Goal: Information Seeking & Learning: Compare options

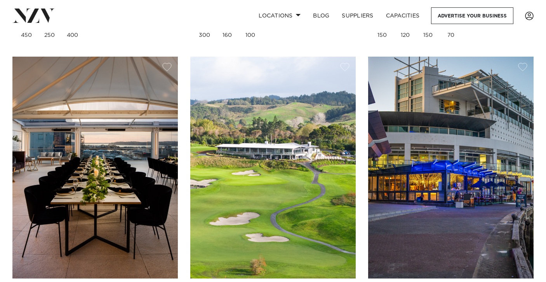
scroll to position [1728, 0]
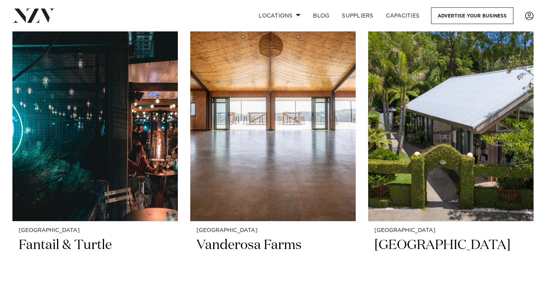
scroll to position [2552, 0]
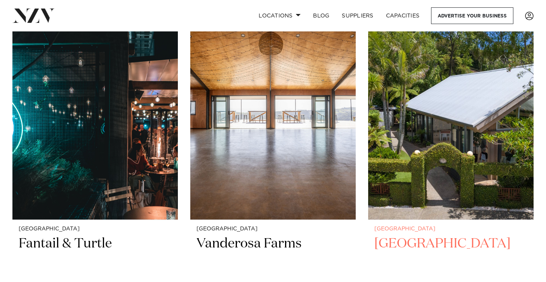
click at [462, 182] on img at bounding box center [450, 109] width 165 height 222
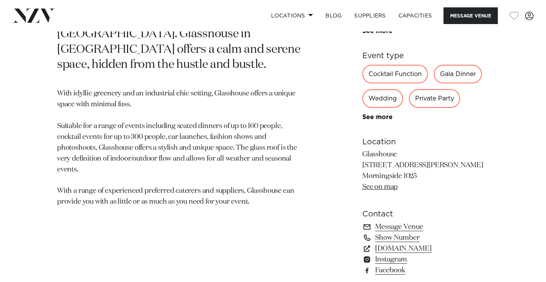
scroll to position [406, 0]
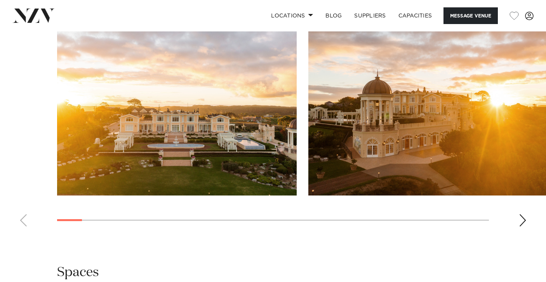
scroll to position [762, 0]
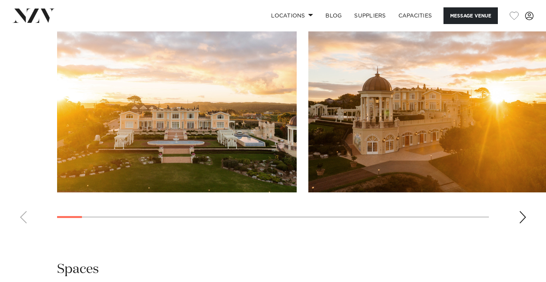
click at [522, 211] on div "Next slide" at bounding box center [523, 217] width 8 height 12
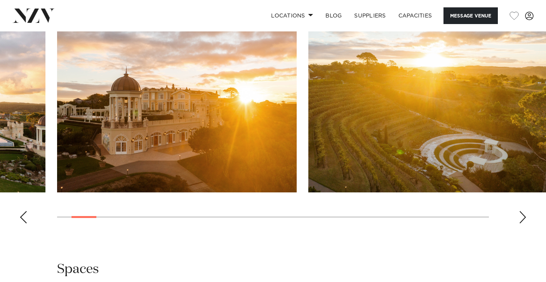
click at [522, 211] on div "Next slide" at bounding box center [523, 217] width 8 height 12
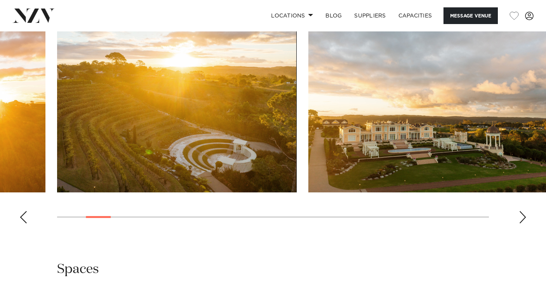
click at [522, 211] on div "Next slide" at bounding box center [523, 217] width 8 height 12
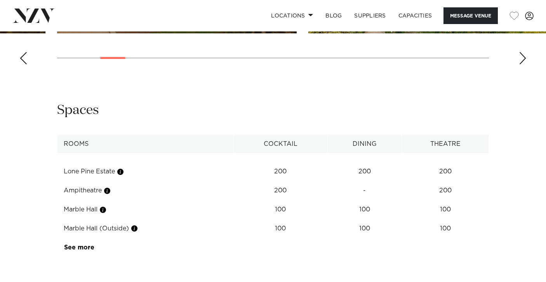
scroll to position [919, 0]
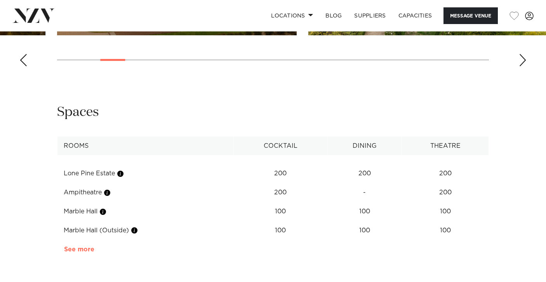
click at [85, 247] on link "See more" at bounding box center [94, 250] width 61 height 6
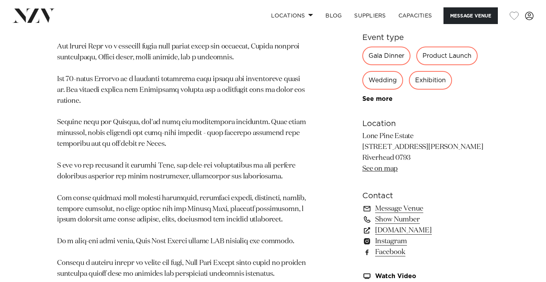
scroll to position [444, 0]
click at [425, 226] on link "[DOMAIN_NAME]" at bounding box center [425, 231] width 127 height 11
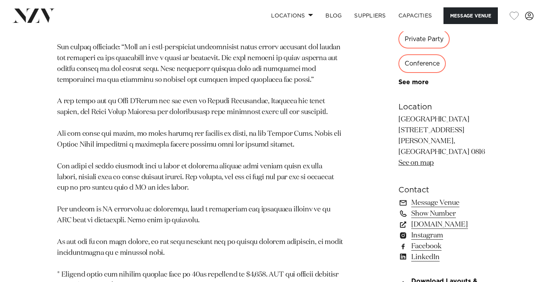
scroll to position [751, 0]
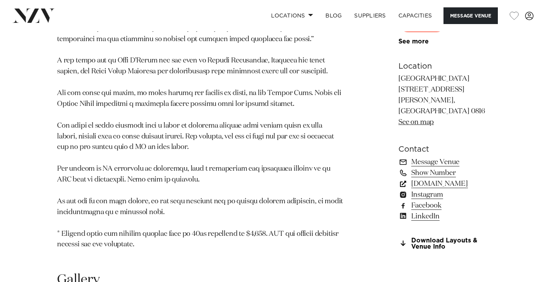
click at [400, 190] on link "simplyevents.co.nz" at bounding box center [444, 184] width 91 height 11
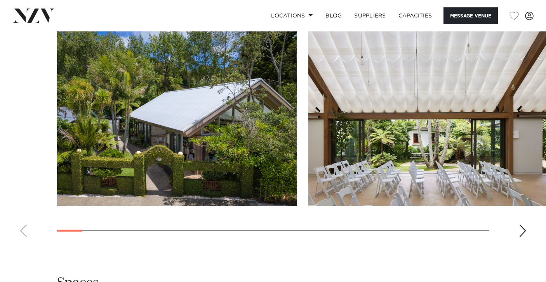
scroll to position [1022, 0]
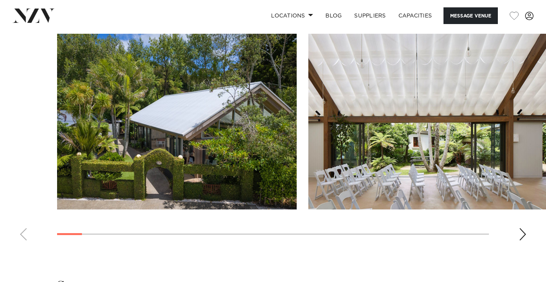
click at [524, 241] on div "Next slide" at bounding box center [523, 234] width 8 height 12
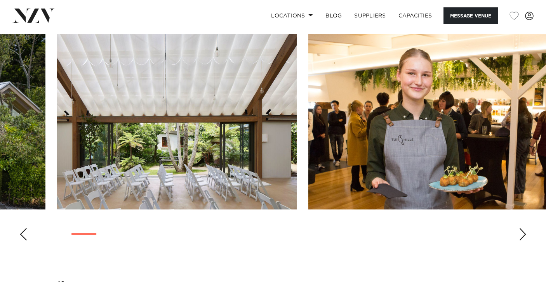
click at [524, 241] on div "Next slide" at bounding box center [523, 234] width 8 height 12
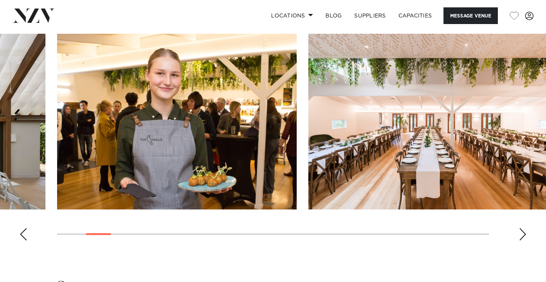
click at [524, 241] on div "Next slide" at bounding box center [523, 234] width 8 height 12
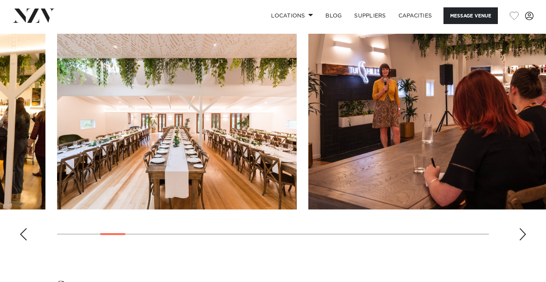
click at [524, 241] on div "Next slide" at bounding box center [523, 234] width 8 height 12
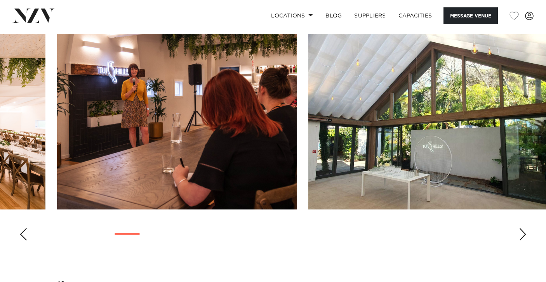
click at [524, 241] on div "Next slide" at bounding box center [523, 234] width 8 height 12
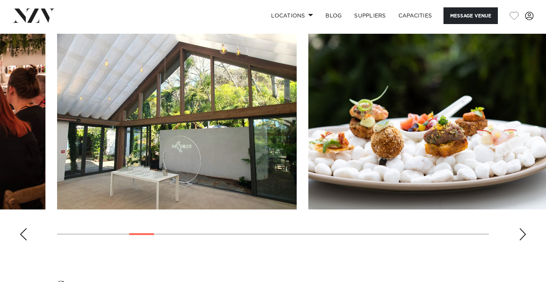
click at [524, 241] on div "Next slide" at bounding box center [523, 234] width 8 height 12
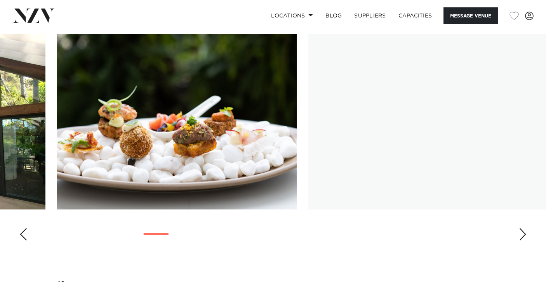
click at [524, 241] on div "Next slide" at bounding box center [523, 234] width 8 height 12
